Goal: Complete application form: Complete application form

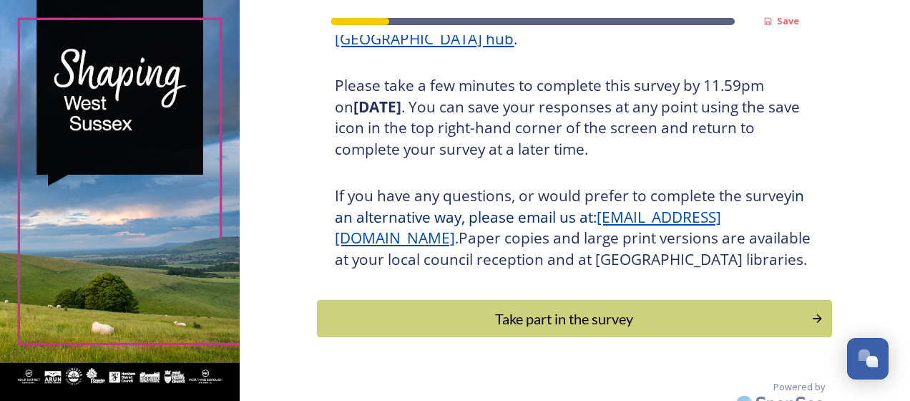
scroll to position [286, 0]
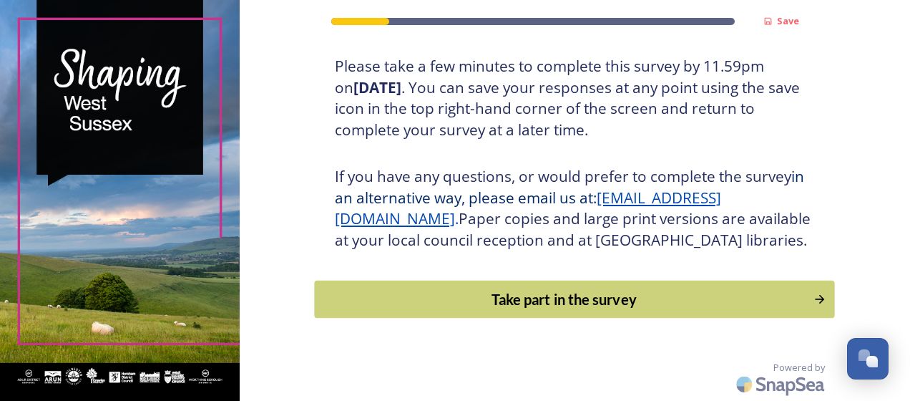
click at [735, 302] on div "Take part in the survey" at bounding box center [565, 298] width 484 height 21
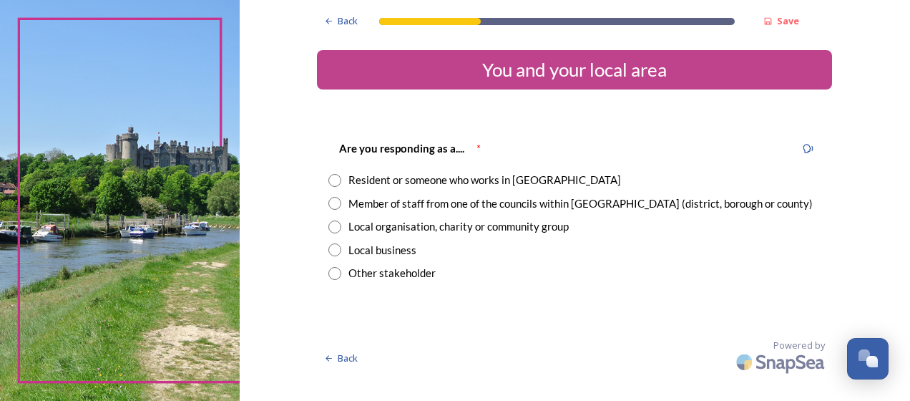
click at [331, 182] on input "radio" at bounding box center [334, 180] width 13 height 13
radio input "true"
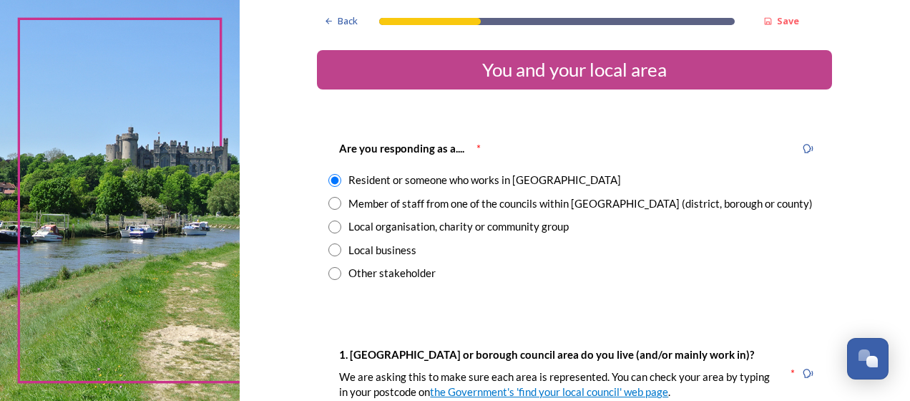
click at [331, 203] on input "radio" at bounding box center [334, 203] width 13 height 13
radio input "true"
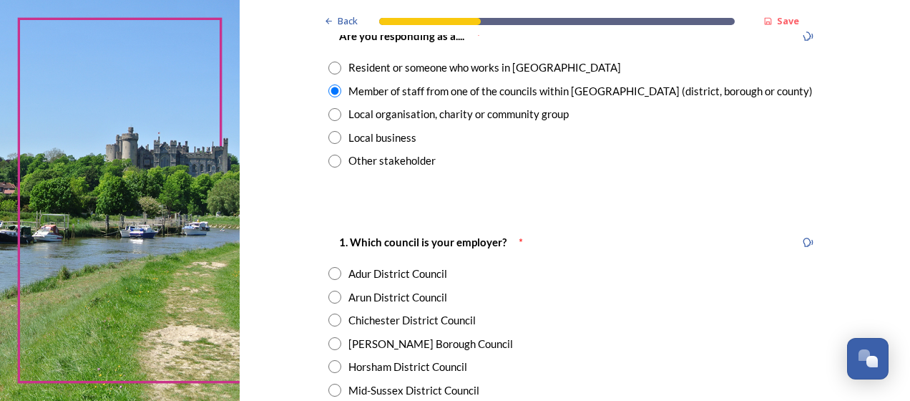
scroll to position [117, 0]
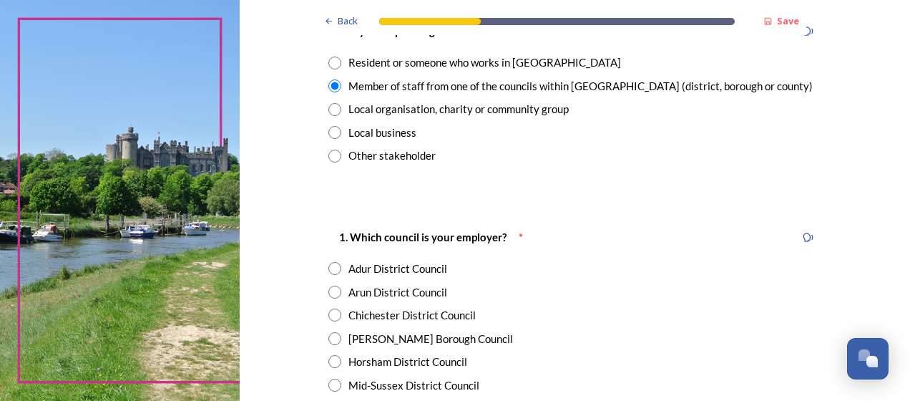
click at [332, 334] on input "radio" at bounding box center [334, 338] width 13 height 13
radio input "true"
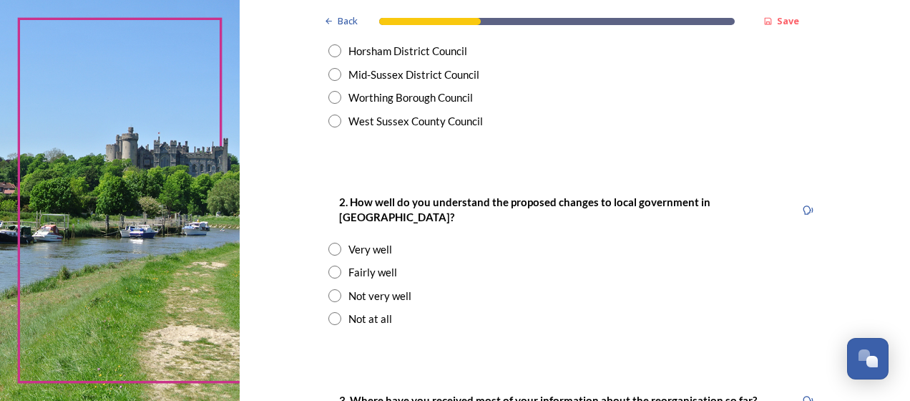
scroll to position [439, 0]
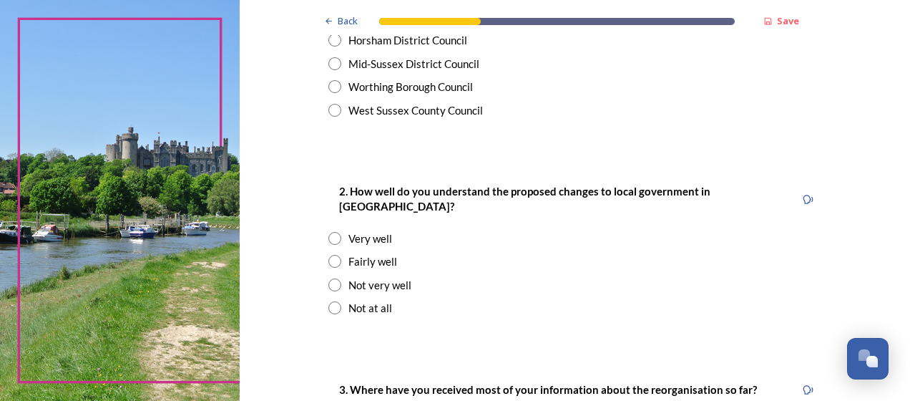
click at [328, 255] on input "radio" at bounding box center [334, 261] width 13 height 13
radio input "true"
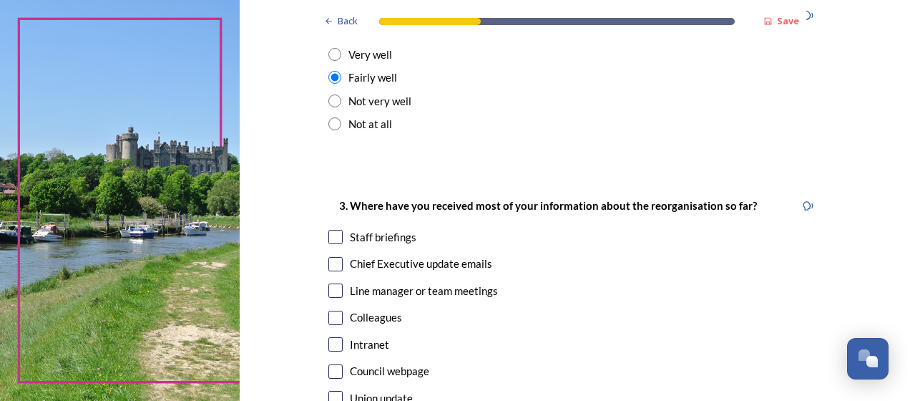
scroll to position [623, 0]
click at [331, 229] on input "checkbox" at bounding box center [335, 236] width 14 height 14
checkbox input "true"
click at [329, 256] on input "checkbox" at bounding box center [335, 263] width 14 height 14
checkbox input "true"
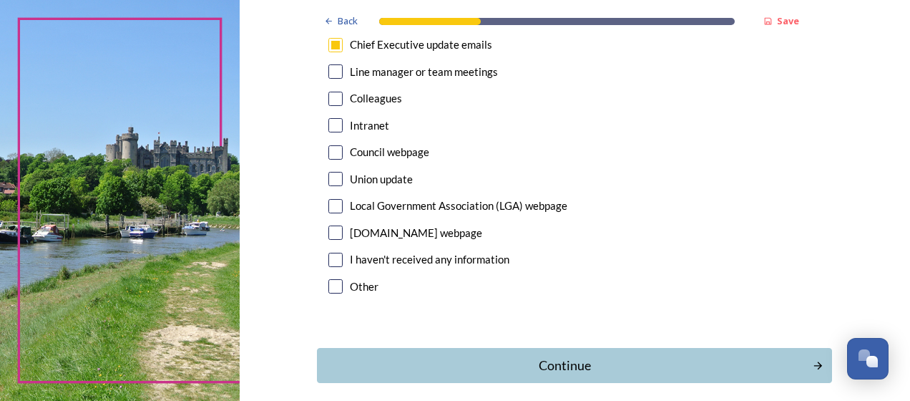
scroll to position [845, 0]
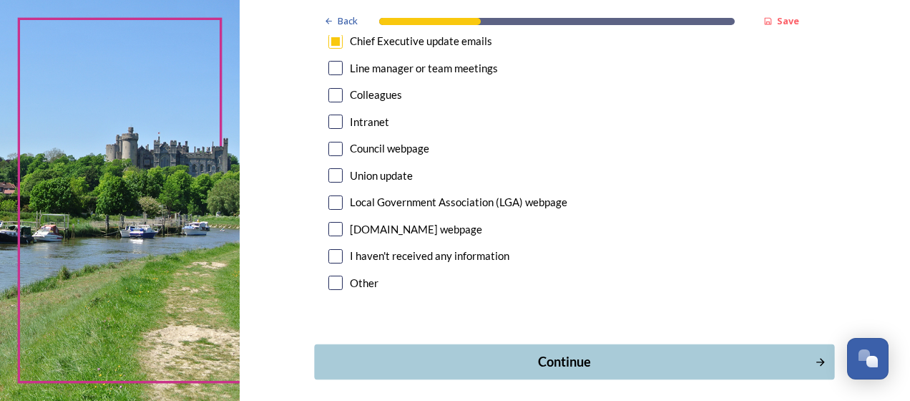
click at [707, 352] on div "Continue" at bounding box center [565, 361] width 484 height 19
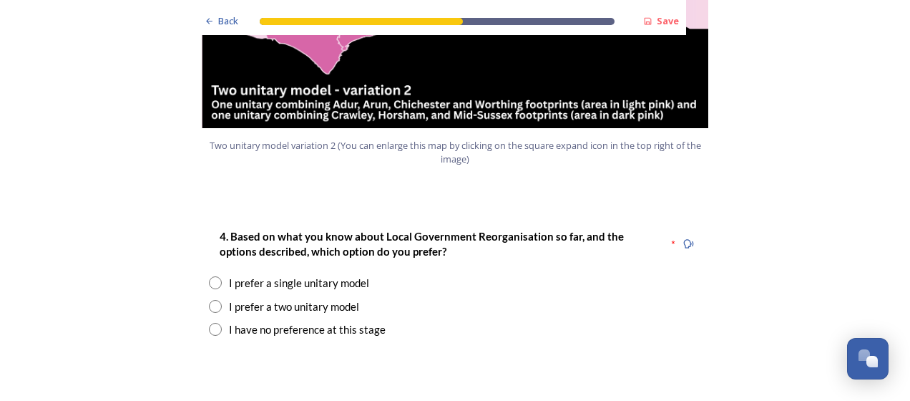
scroll to position [1746, 0]
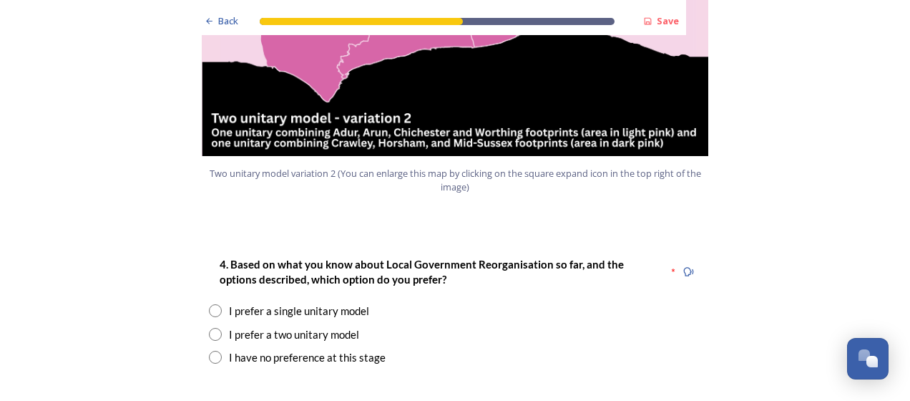
click at [210, 328] on input "radio" at bounding box center [215, 334] width 13 height 13
radio input "true"
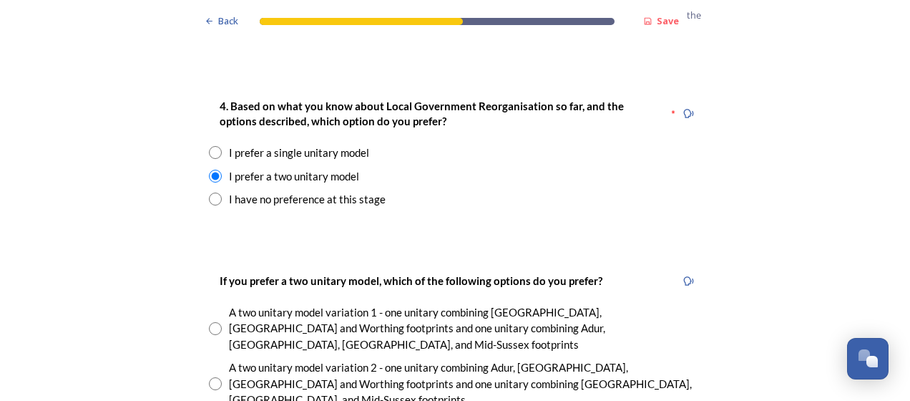
scroll to position [1907, 0]
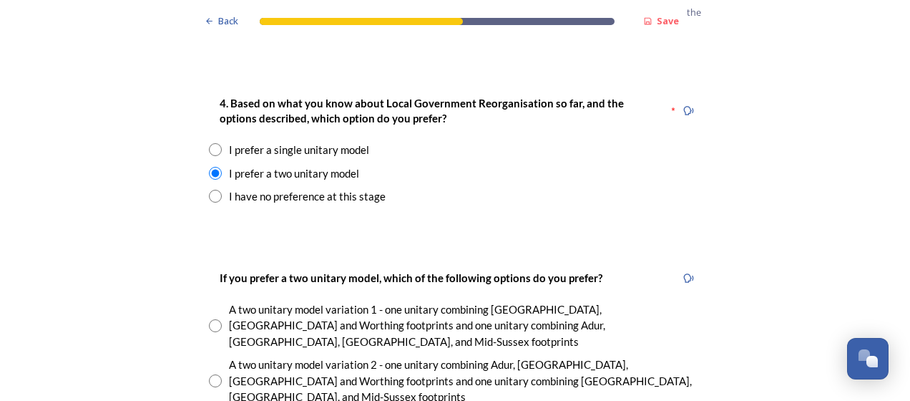
click at [210, 374] on input "radio" at bounding box center [215, 380] width 13 height 13
radio input "true"
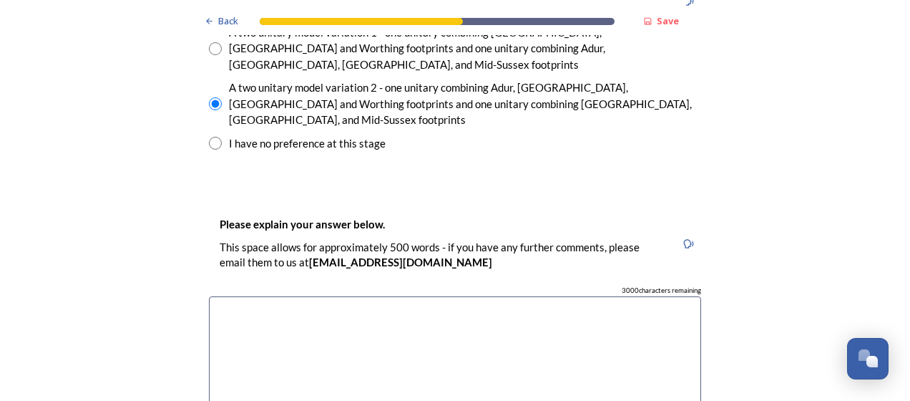
scroll to position [2199, 0]
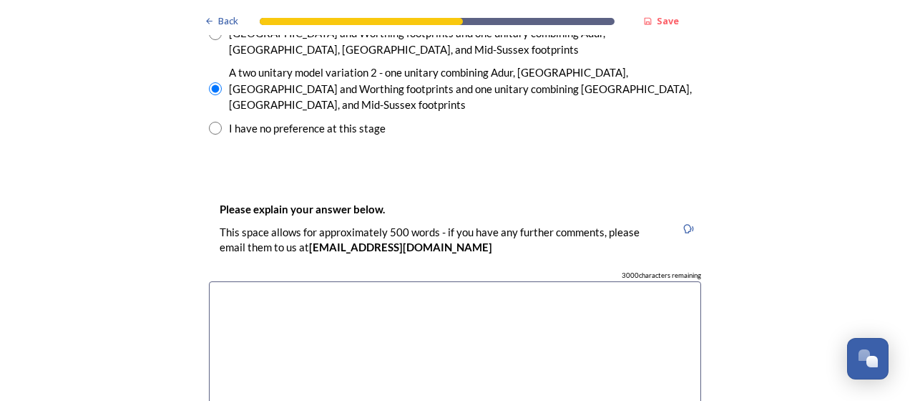
click at [210, 122] on input "radio" at bounding box center [215, 128] width 13 height 13
radio input "true"
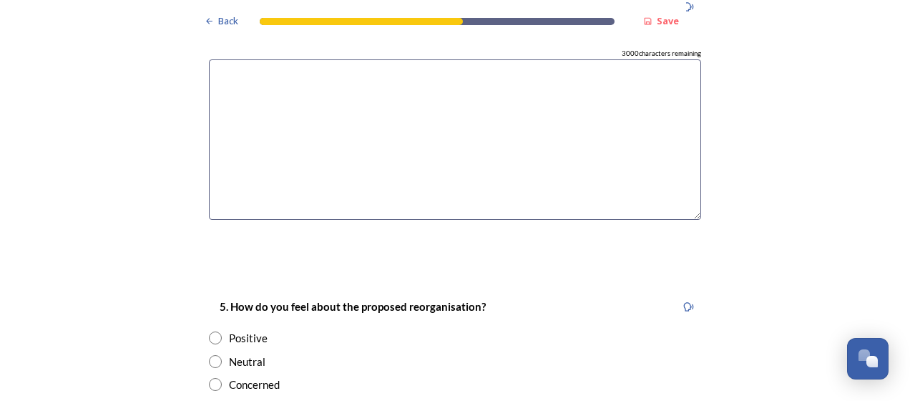
scroll to position [2437, 0]
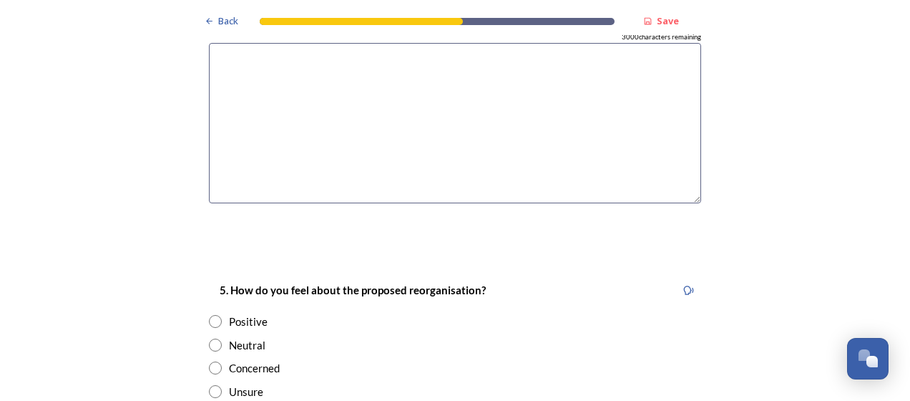
click at [209, 361] on input "radio" at bounding box center [215, 367] width 13 height 13
radio input "true"
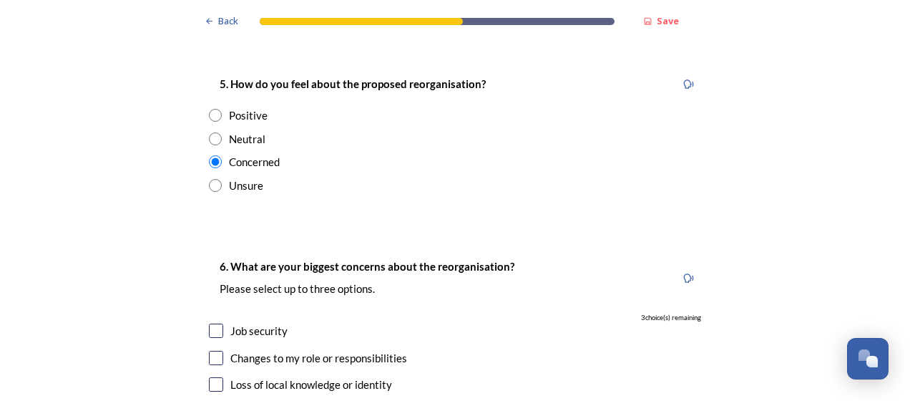
scroll to position [2646, 0]
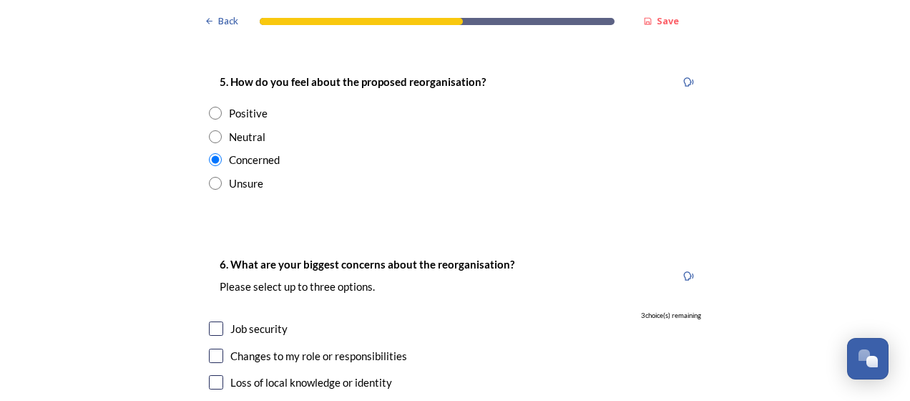
click at [210, 348] on input "checkbox" at bounding box center [216, 355] width 14 height 14
checkbox input "true"
click at [209, 321] on input "checkbox" at bounding box center [216, 328] width 14 height 14
checkbox input "true"
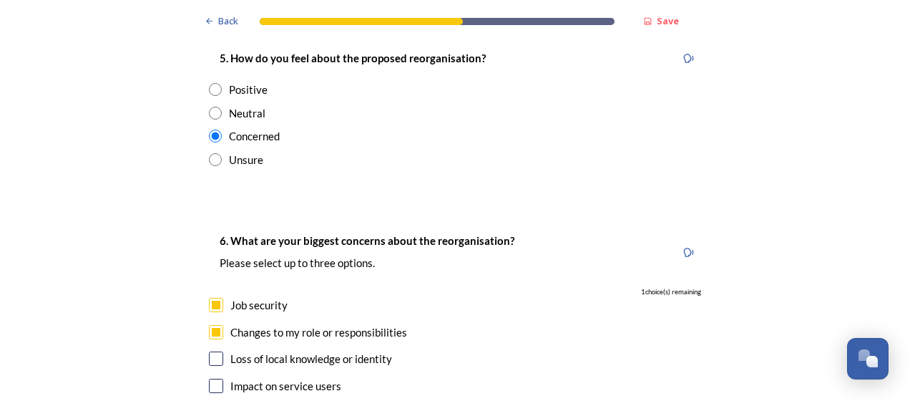
scroll to position [2686, 0]
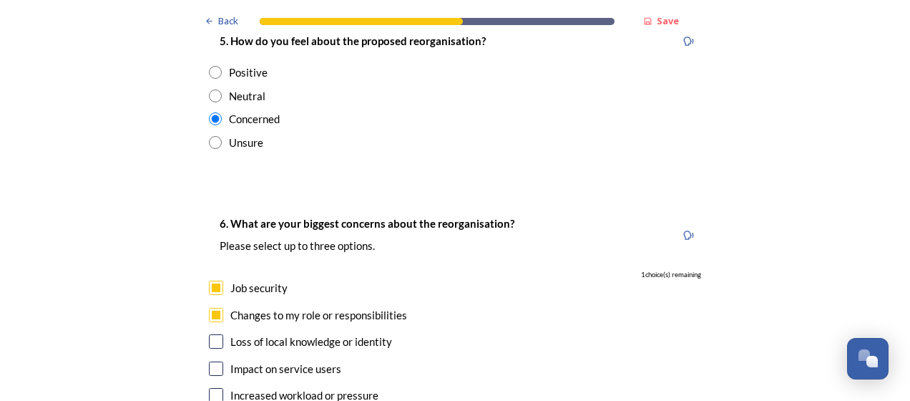
click at [209, 334] on input "checkbox" at bounding box center [216, 341] width 14 height 14
checkbox input "true"
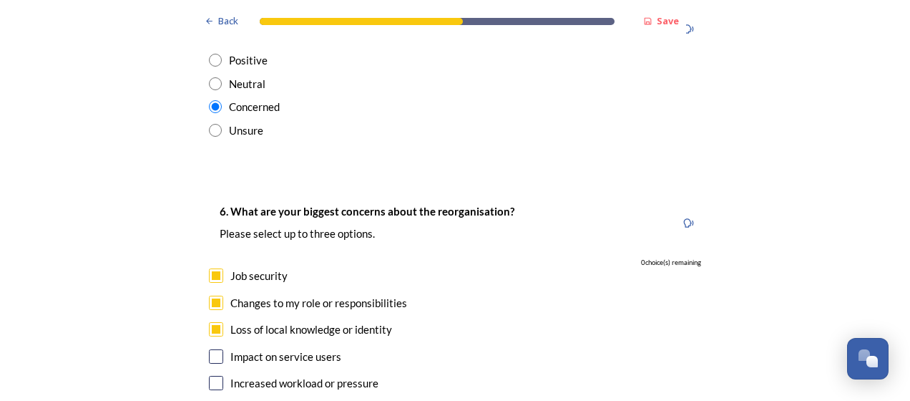
scroll to position [2703, 0]
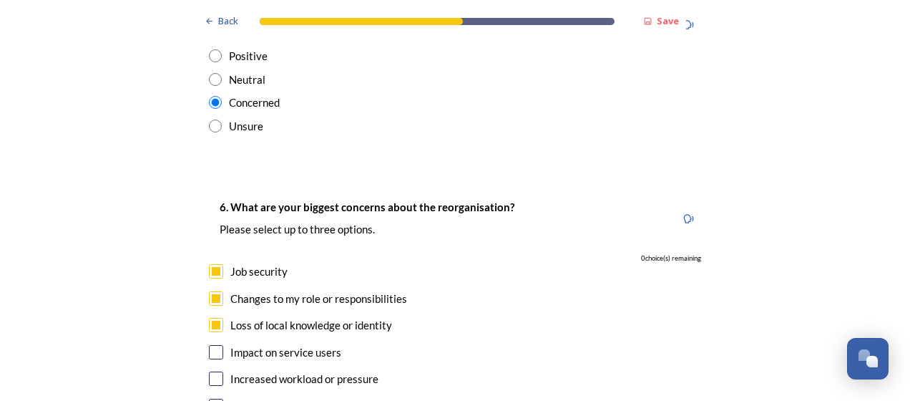
click at [209, 345] on input "checkbox" at bounding box center [216, 352] width 14 height 14
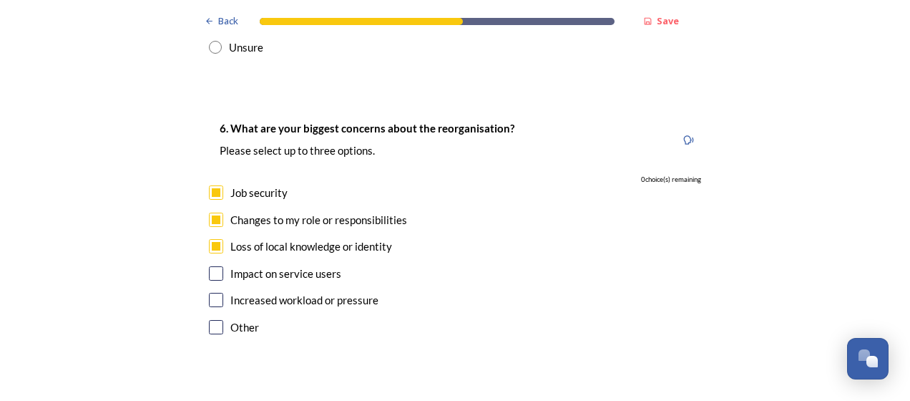
scroll to position [2784, 0]
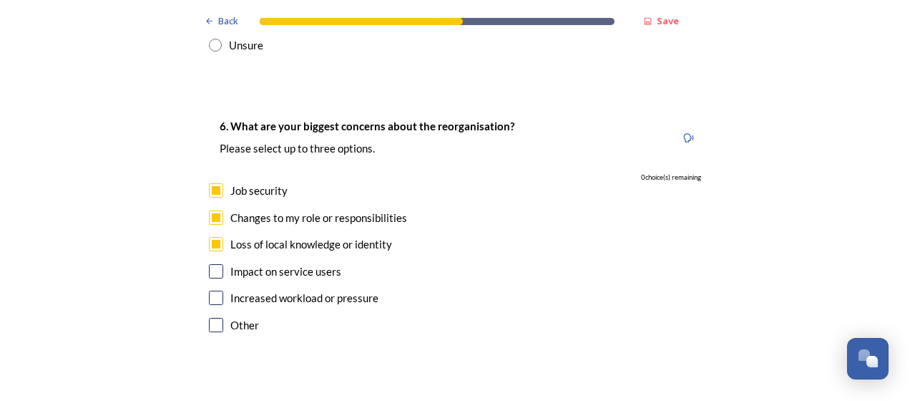
click at [209, 264] on input "checkbox" at bounding box center [216, 271] width 14 height 14
click at [210, 264] on input "checkbox" at bounding box center [216, 271] width 14 height 14
checkbox input "false"
click at [209, 183] on input "checkbox" at bounding box center [216, 190] width 14 height 14
checkbox input "false"
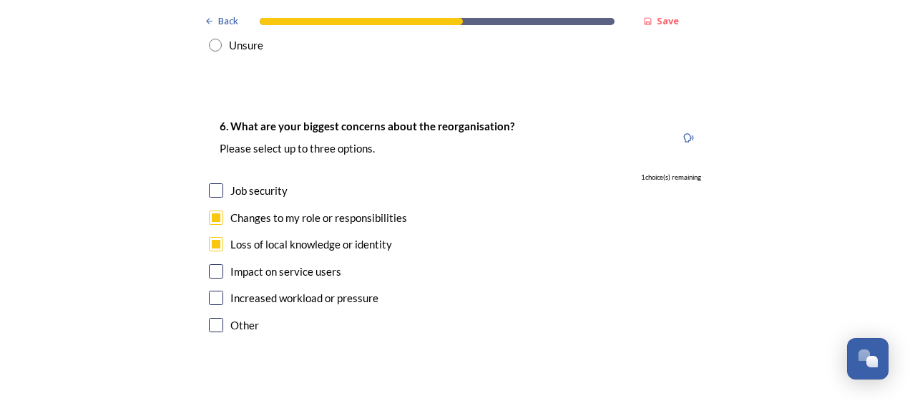
click at [209, 264] on input "checkbox" at bounding box center [216, 271] width 14 height 14
checkbox input "true"
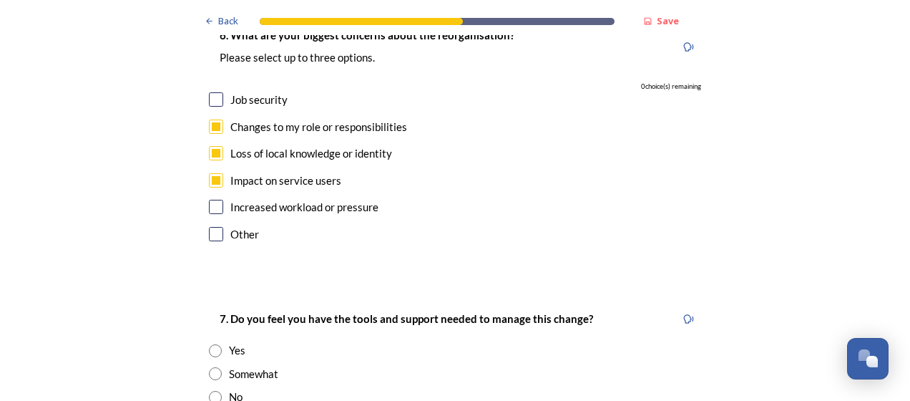
scroll to position [2877, 0]
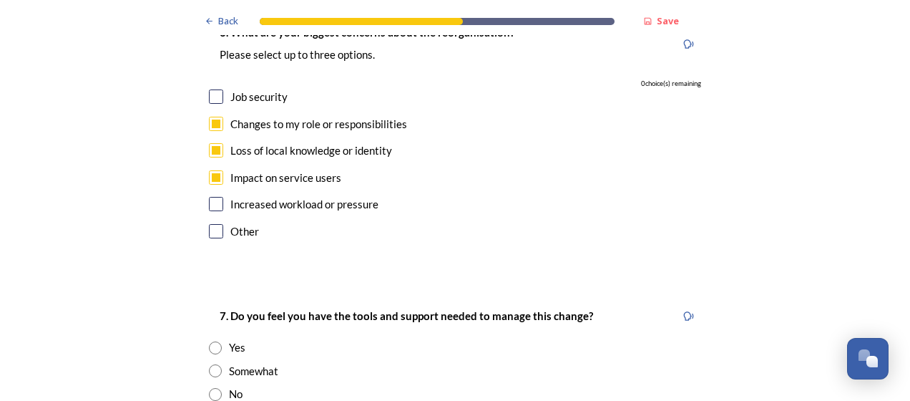
click at [209, 364] on input "radio" at bounding box center [215, 370] width 13 height 13
radio input "true"
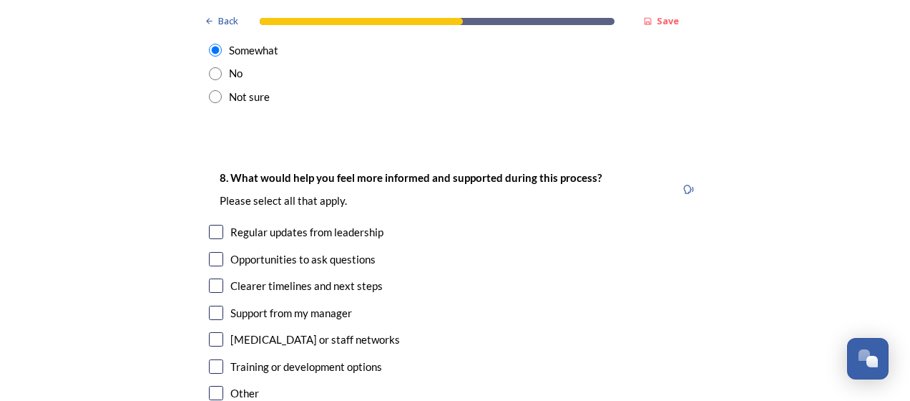
scroll to position [3202, 0]
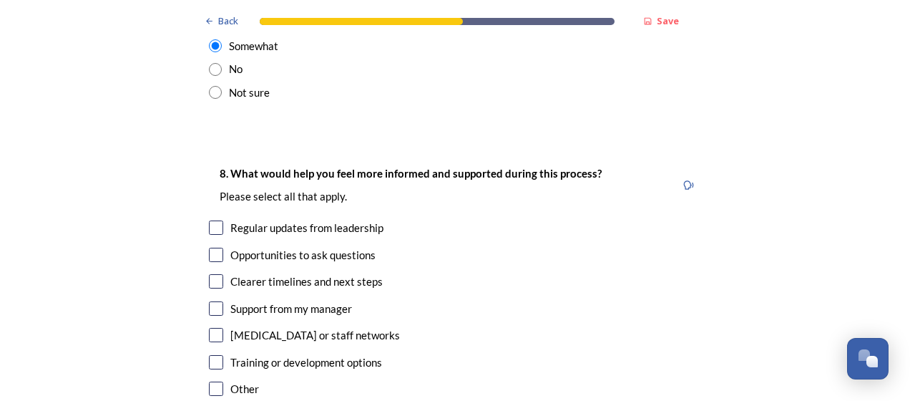
click at [209, 220] on input "checkbox" at bounding box center [216, 227] width 14 height 14
checkbox input "true"
click at [209, 248] on input "checkbox" at bounding box center [216, 255] width 14 height 14
checkbox input "true"
click at [210, 274] on input "checkbox" at bounding box center [216, 281] width 14 height 14
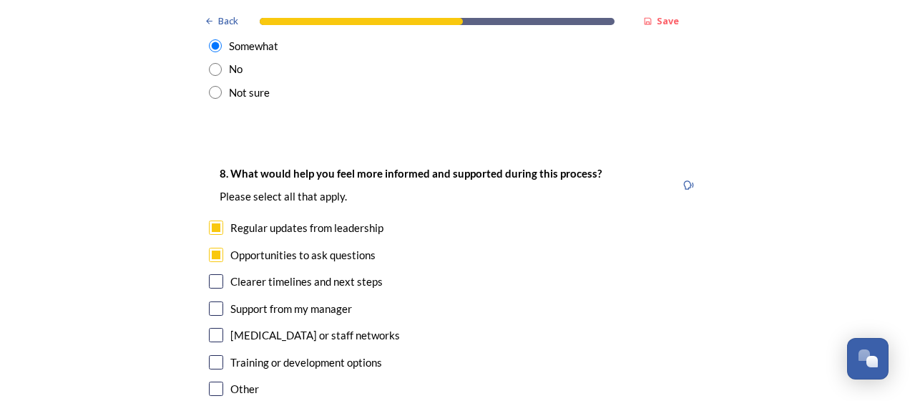
checkbox input "true"
click at [212, 355] on input "checkbox" at bounding box center [216, 362] width 14 height 14
checkbox input "true"
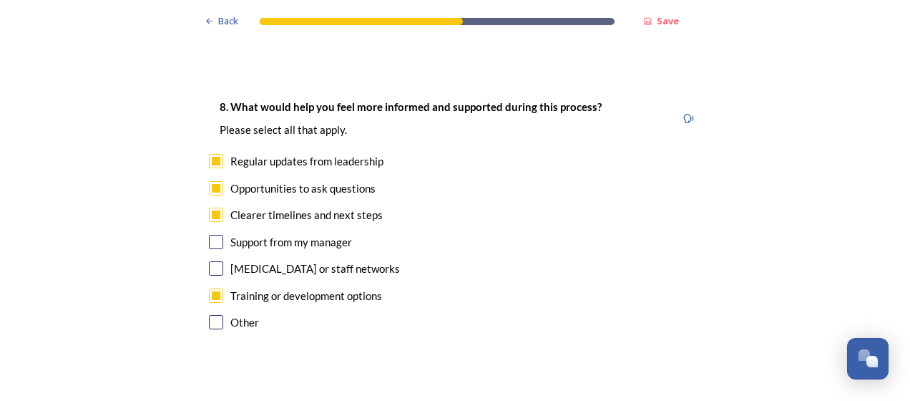
scroll to position [3274, 0]
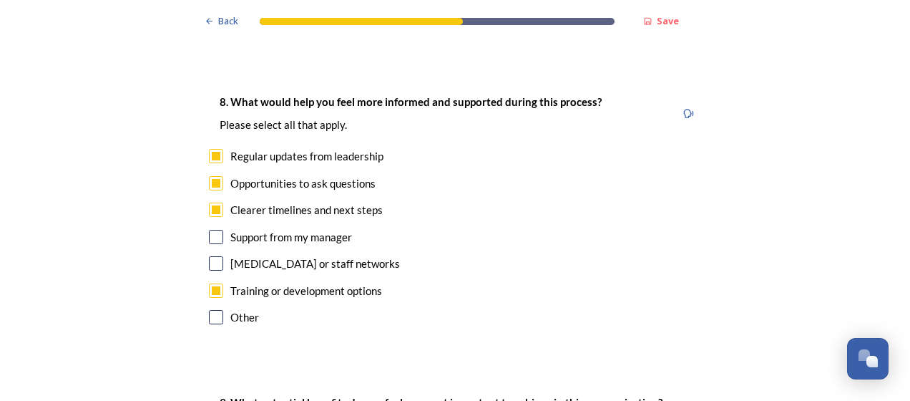
click at [209, 256] on input "checkbox" at bounding box center [216, 263] width 14 height 14
checkbox input "true"
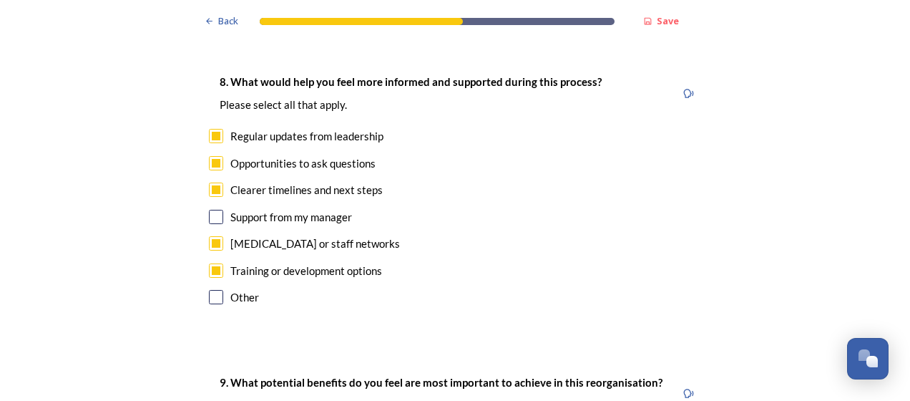
scroll to position [3295, 0]
click at [209, 209] on input "checkbox" at bounding box center [216, 216] width 14 height 14
checkbox input "true"
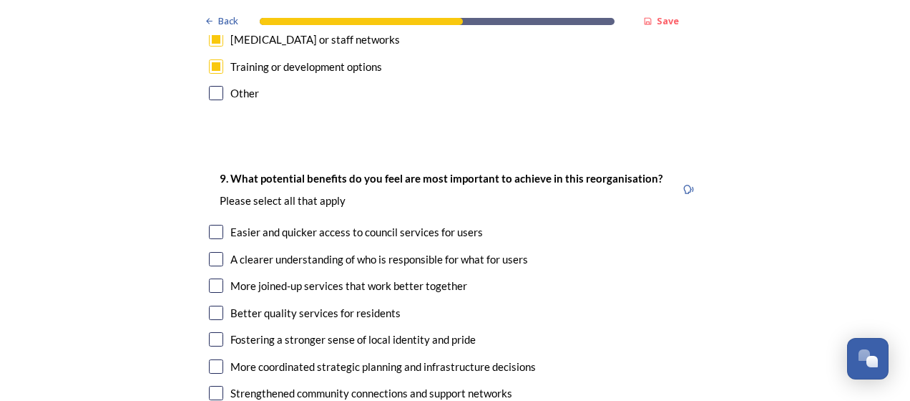
scroll to position [3501, 0]
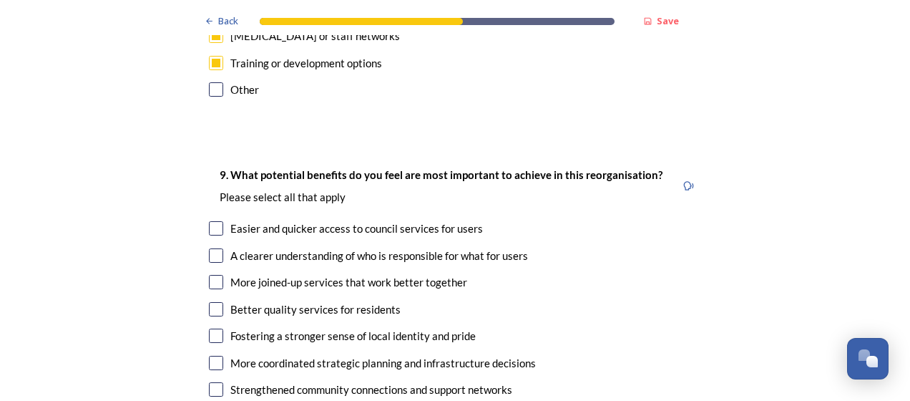
click at [209, 221] on input "checkbox" at bounding box center [216, 228] width 14 height 14
checkbox input "true"
click at [212, 248] on input "checkbox" at bounding box center [216, 255] width 14 height 14
checkbox input "true"
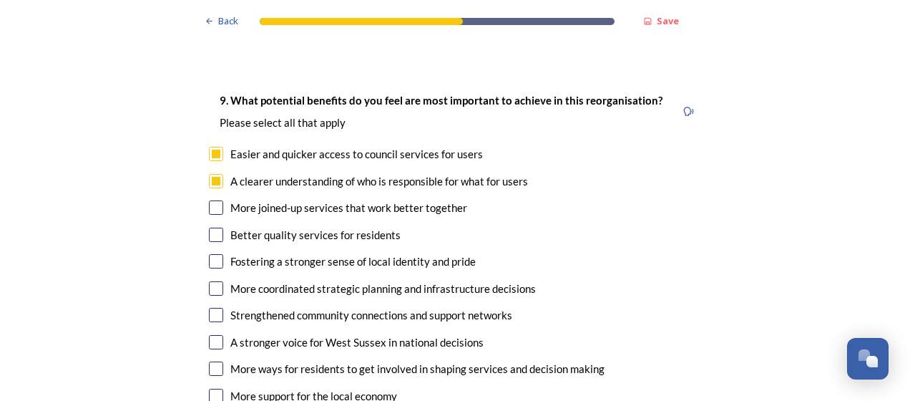
scroll to position [3576, 0]
click at [209, 228] on input "checkbox" at bounding box center [216, 235] width 14 height 14
checkbox input "true"
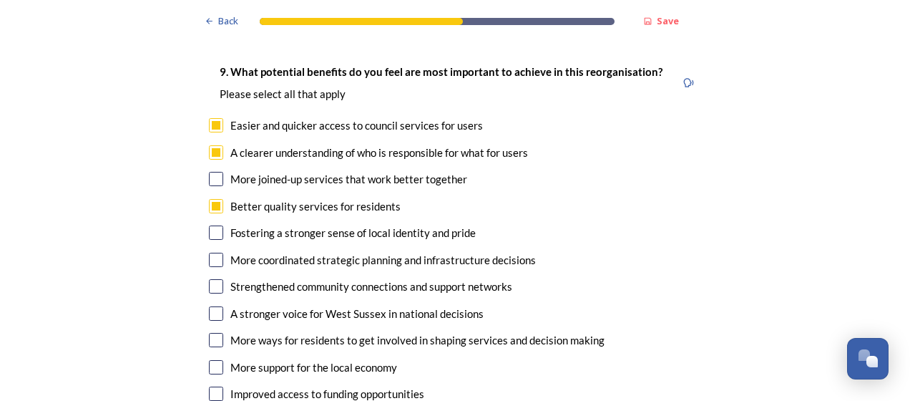
scroll to position [3604, 0]
click at [209, 225] on input "checkbox" at bounding box center [216, 232] width 14 height 14
checkbox input "true"
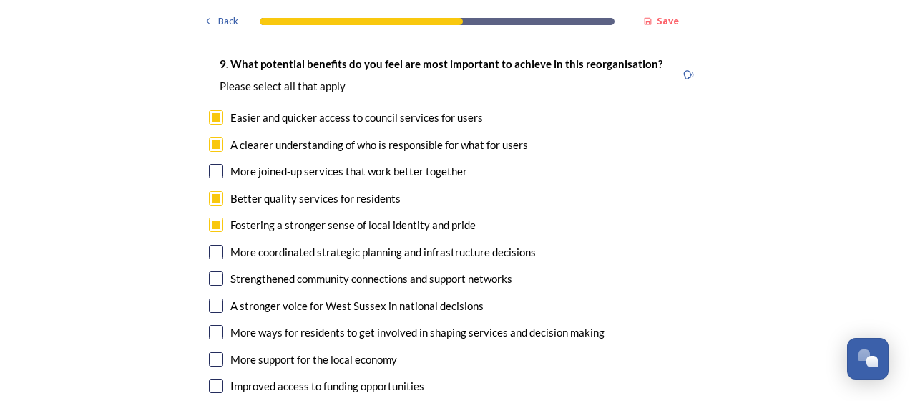
scroll to position [3620, 0]
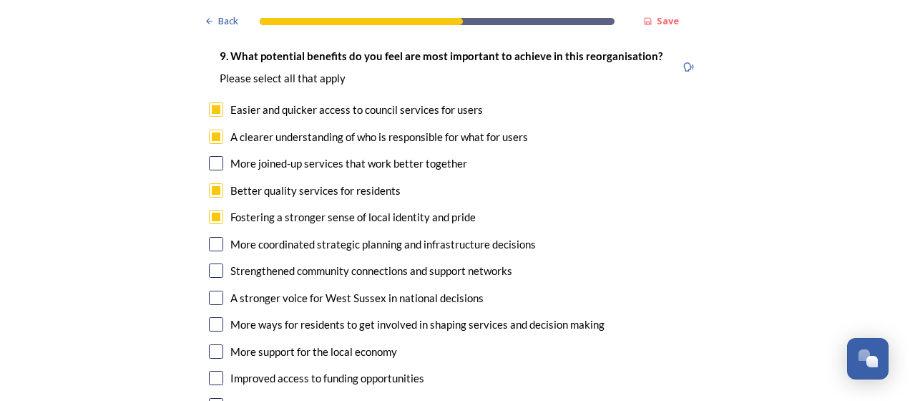
click at [209, 317] on input "checkbox" at bounding box center [216, 324] width 14 height 14
checkbox input "true"
click at [212, 344] on input "checkbox" at bounding box center [216, 351] width 14 height 14
checkbox input "true"
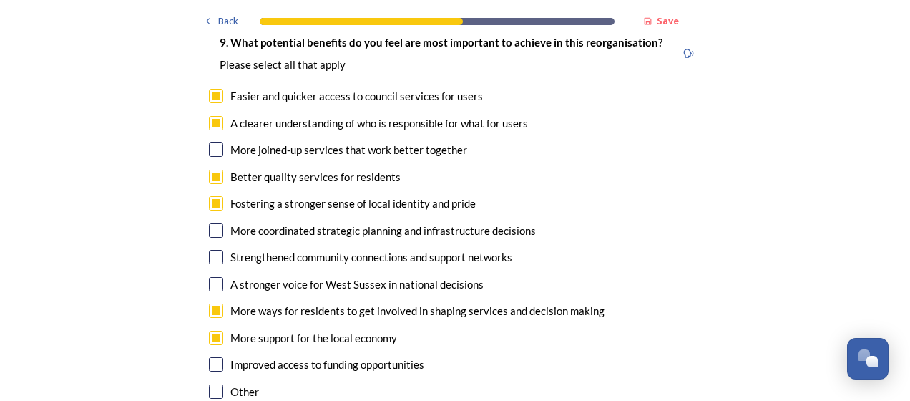
scroll to position [3652, 0]
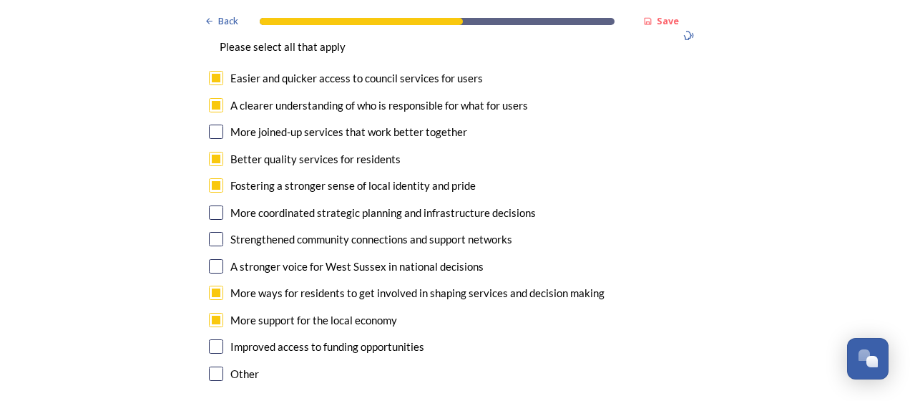
click at [213, 339] on input "checkbox" at bounding box center [216, 346] width 14 height 14
checkbox input "true"
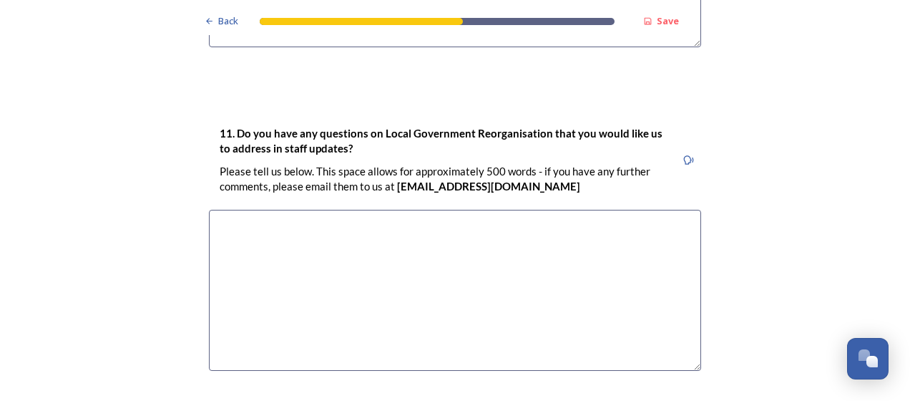
scroll to position [4401, 0]
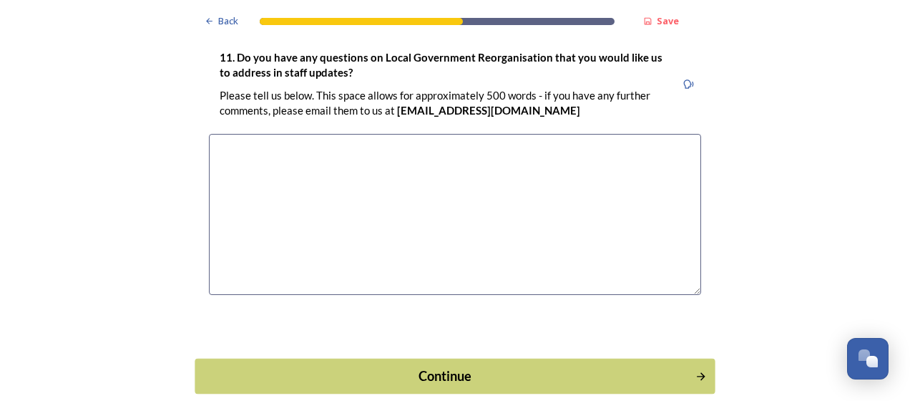
click at [300, 366] on div "Continue" at bounding box center [445, 375] width 484 height 19
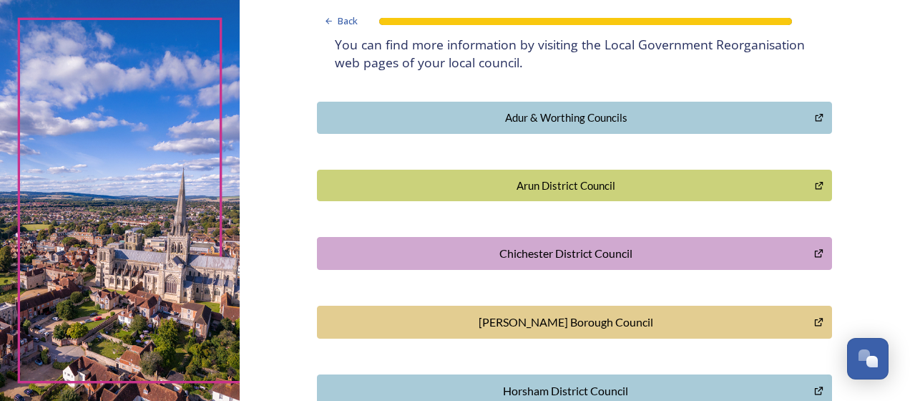
scroll to position [296, 0]
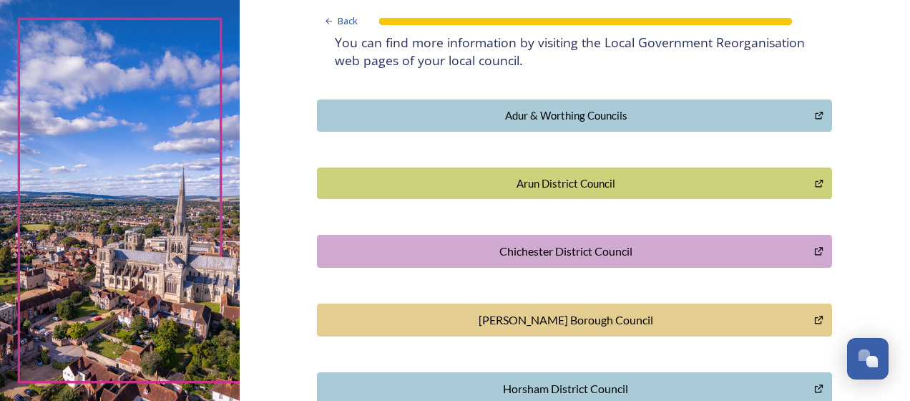
click at [728, 312] on div "[PERSON_NAME] Borough Council" at bounding box center [565, 319] width 481 height 17
